Goal: Transaction & Acquisition: Obtain resource

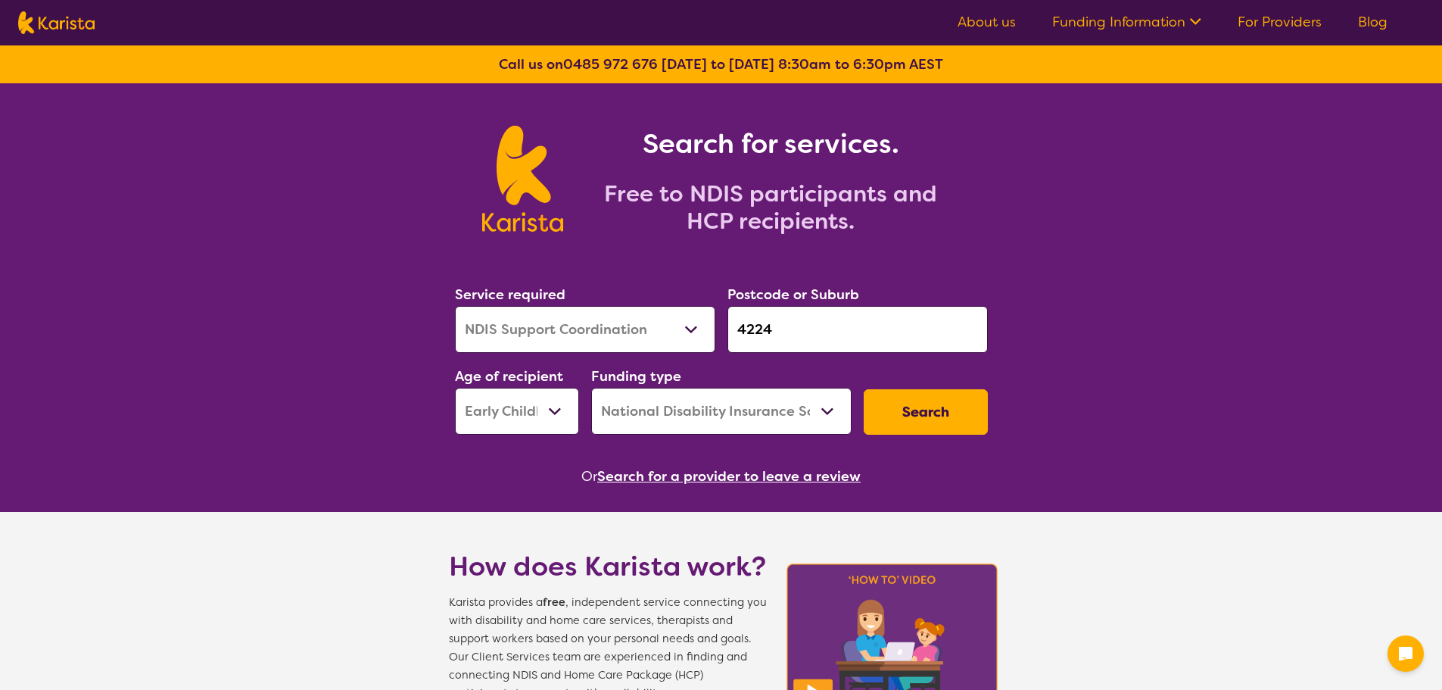
select select "NDIS Support Coordination"
select select "EC"
select select "NDIS"
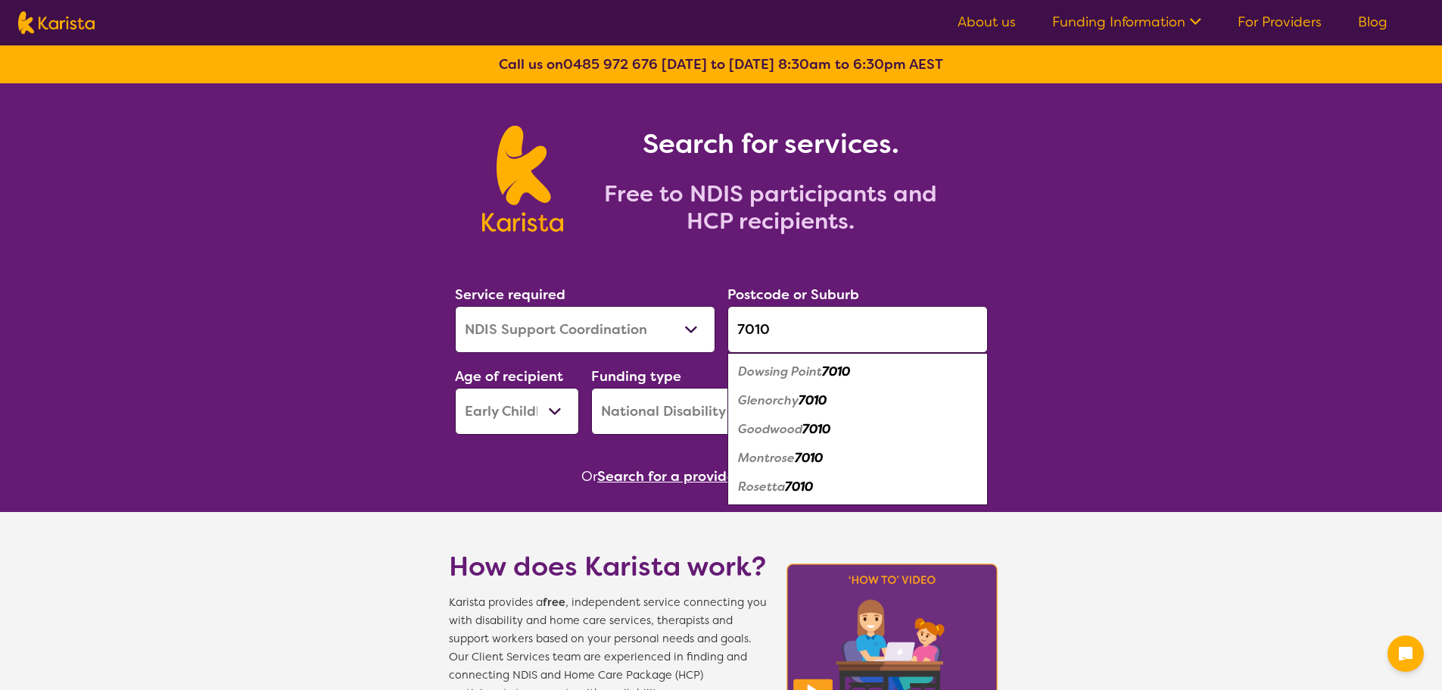
type input "7010"
click at [660, 326] on select "Allied Health Assistant Assessment ([MEDICAL_DATA] or [MEDICAL_DATA]) Behaviour…" at bounding box center [585, 329] width 260 height 47
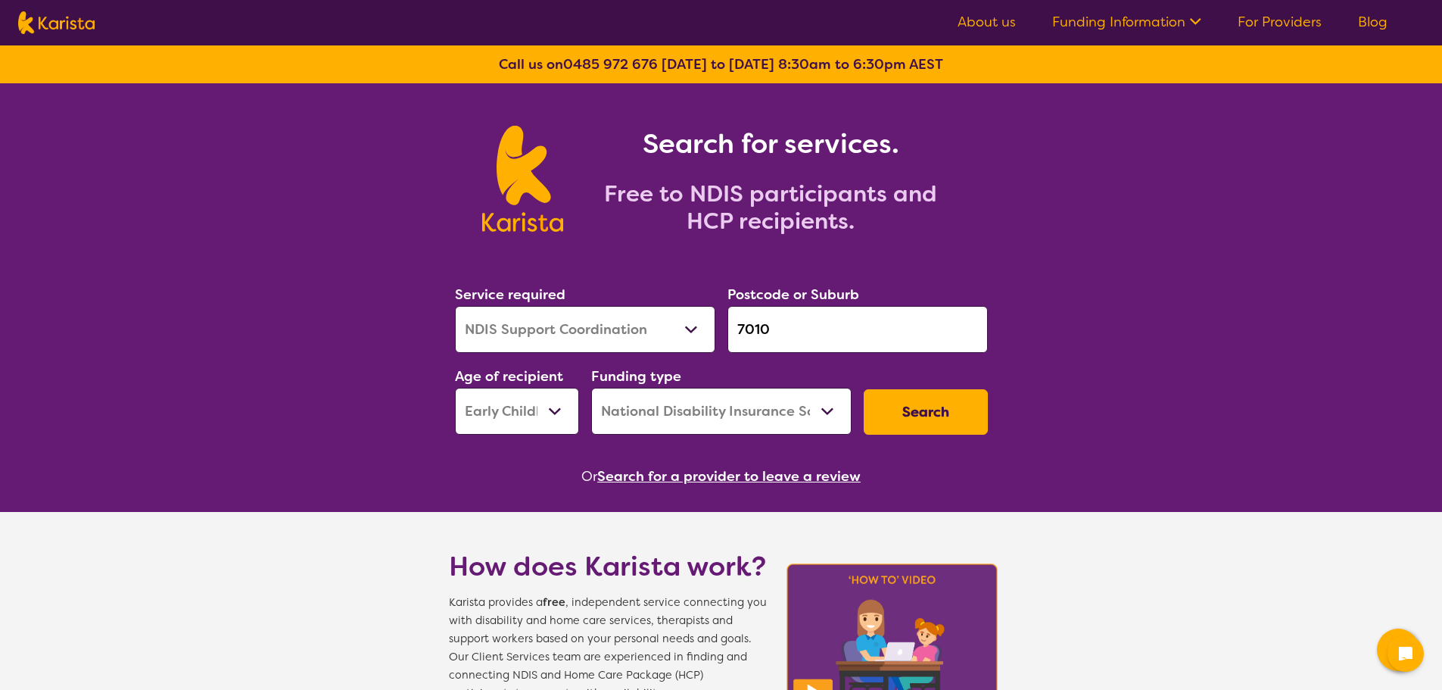
select select "[MEDICAL_DATA]"
click at [455, 306] on select "Allied Health Assistant Assessment ([MEDICAL_DATA] or [MEDICAL_DATA]) Behaviour…" at bounding box center [585, 329] width 260 height 47
click at [545, 414] on select "Early Childhood - 0 to 9 Child - 10 to 11 Adolescent - 12 to 17 Adult - 18 to 6…" at bounding box center [517, 411] width 124 height 47
click at [947, 424] on button "Search" at bounding box center [926, 411] width 124 height 45
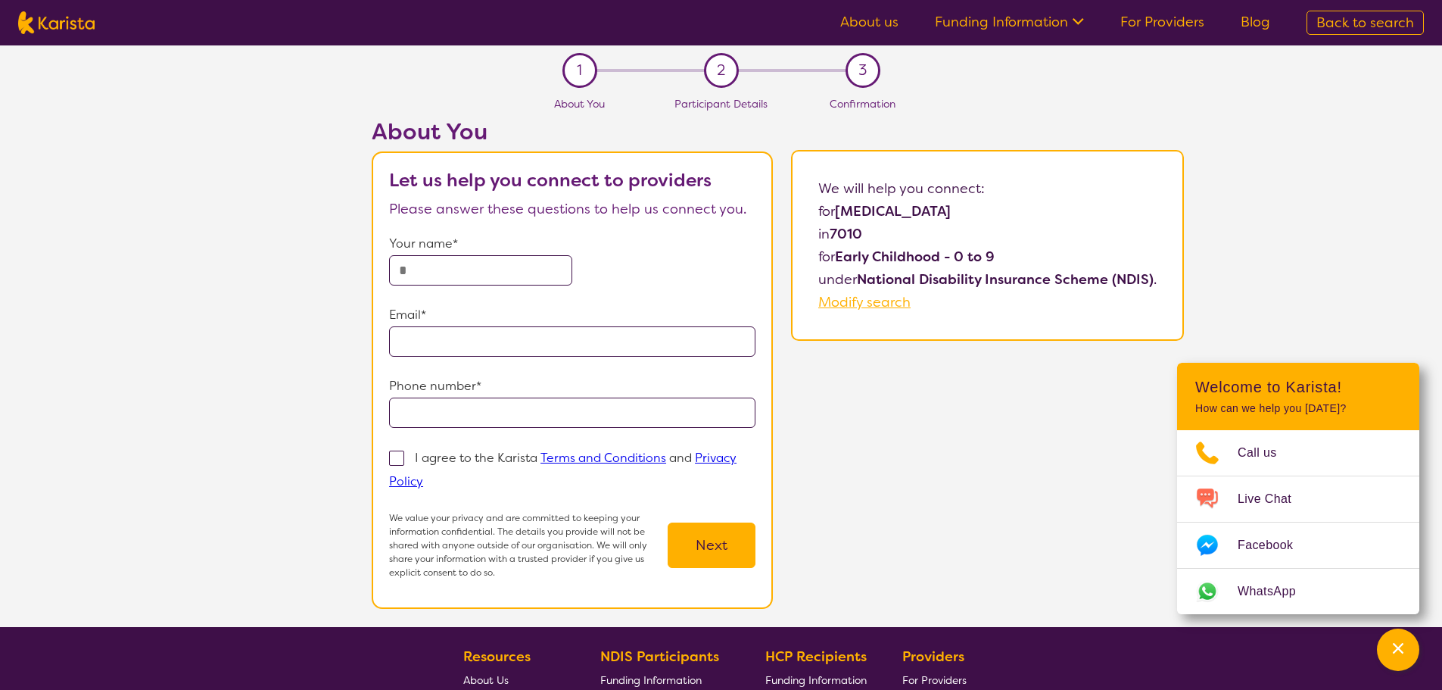
click at [586, 58] on div "1" at bounding box center [579, 70] width 35 height 35
click at [64, 22] on img at bounding box center [56, 22] width 76 height 23
select select "[MEDICAL_DATA]"
select select "EC"
select select "NDIS"
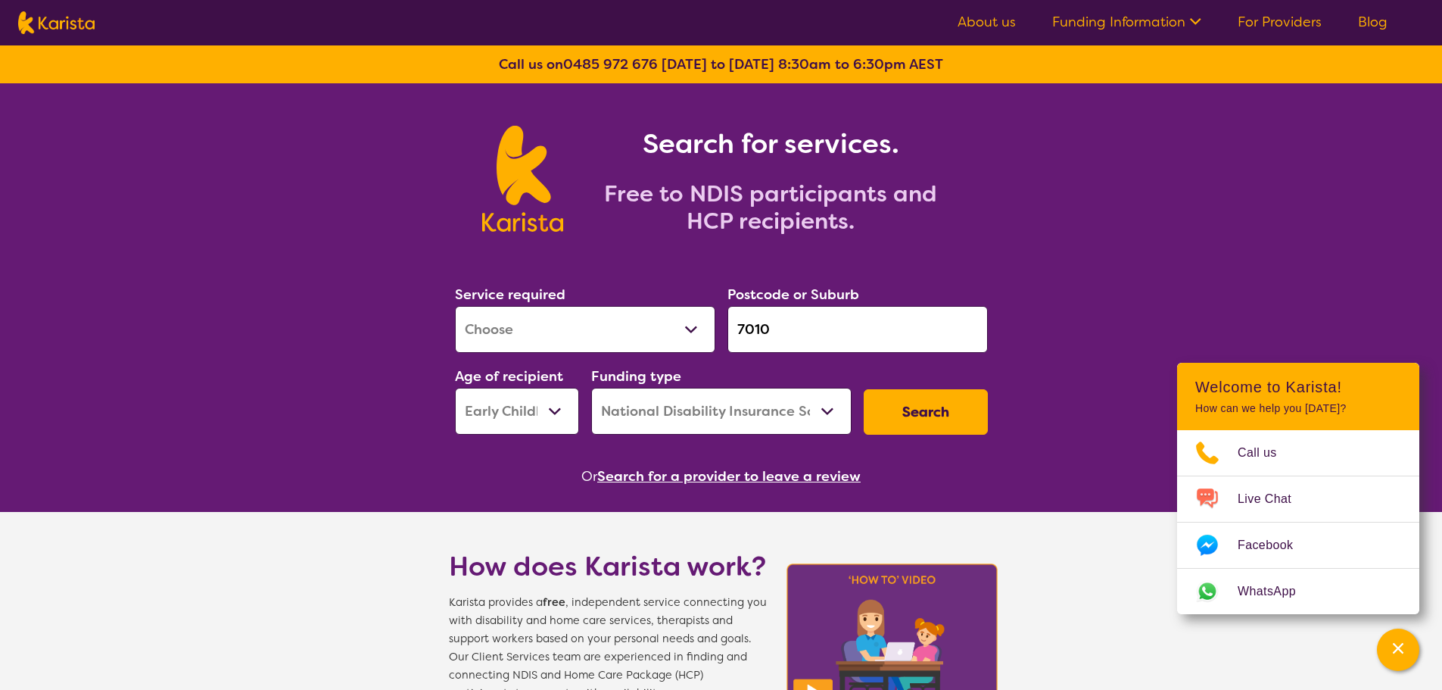
click at [511, 409] on select "Early Childhood - 0 to 9 Child - 10 to 11 Adolescent - 12 to 17 Adult - 18 to 6…" at bounding box center [517, 411] width 124 height 47
select select "CH"
click at [455, 388] on select "Early Childhood - 0 to 9 Child - 10 to 11 Adolescent - 12 to 17 Adult - 18 to 6…" at bounding box center [517, 411] width 124 height 47
click at [961, 413] on button "Search" at bounding box center [926, 411] width 124 height 45
